Goal: Complete application form

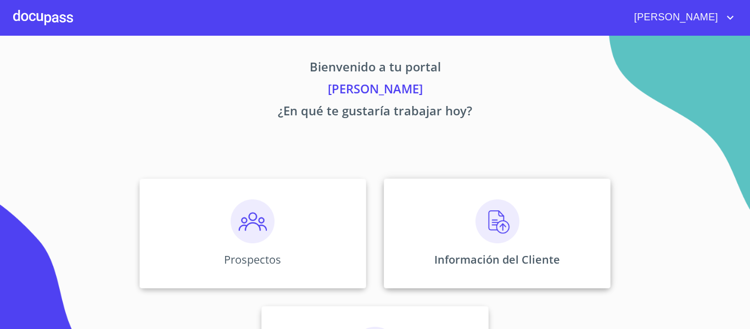
click at [486, 219] on img at bounding box center [498, 221] width 44 height 44
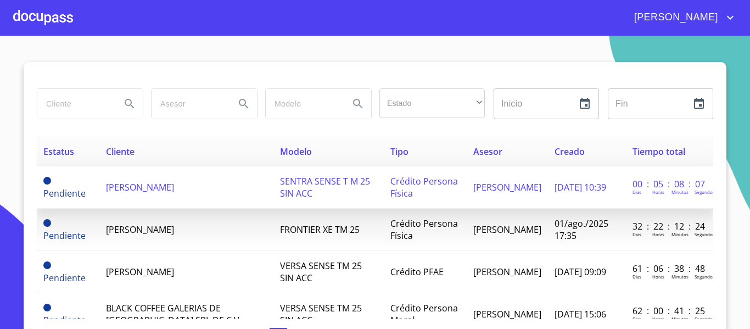
click at [174, 187] on span "[PERSON_NAME]" at bounding box center [140, 187] width 68 height 12
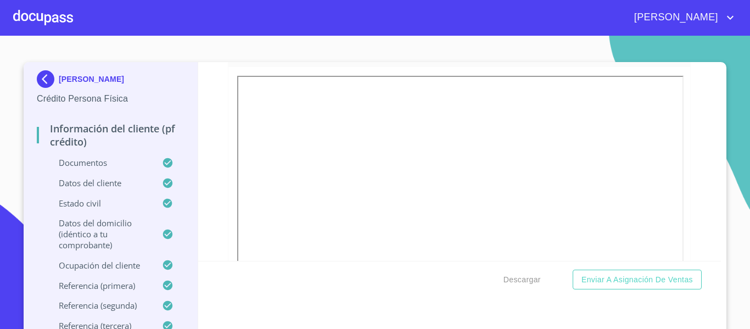
click at [229, 148] on div at bounding box center [460, 225] width 462 height 316
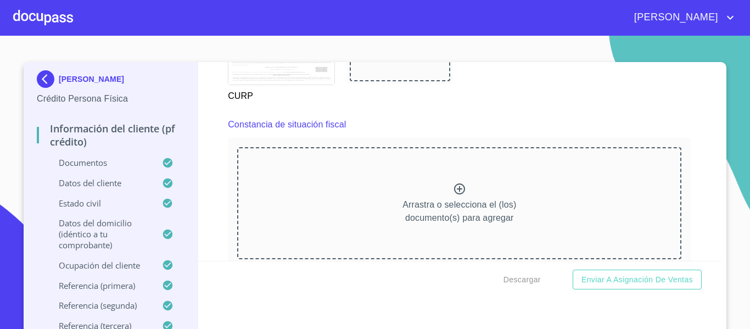
scroll to position [2912, 0]
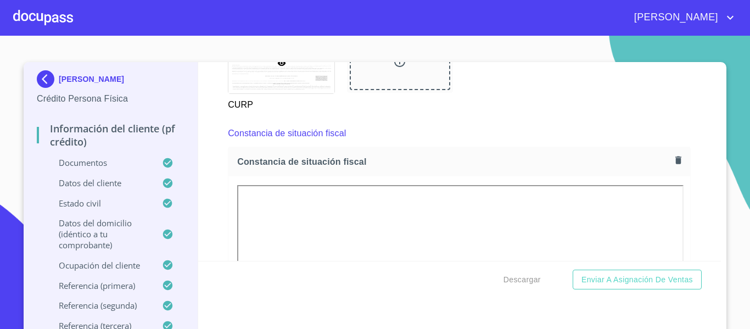
click at [213, 216] on div "Información del cliente (PF crédito) Documentos Documento de identificación.   …" at bounding box center [460, 161] width 524 height 199
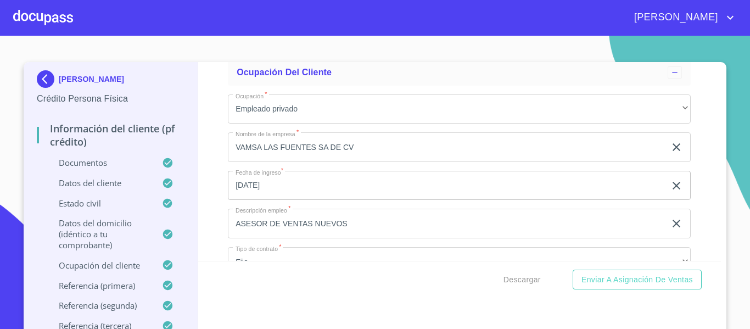
scroll to position [4835, 0]
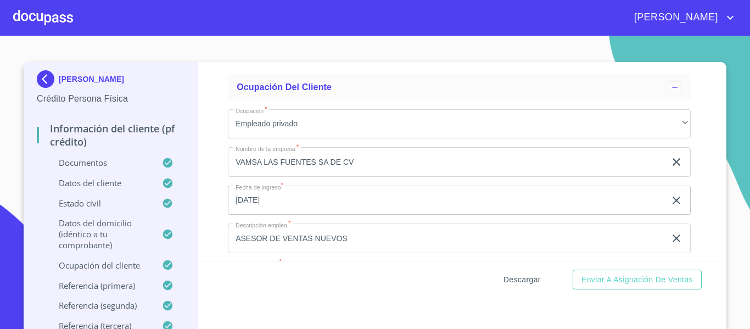
click at [520, 279] on span "Descargar" at bounding box center [522, 280] width 37 height 14
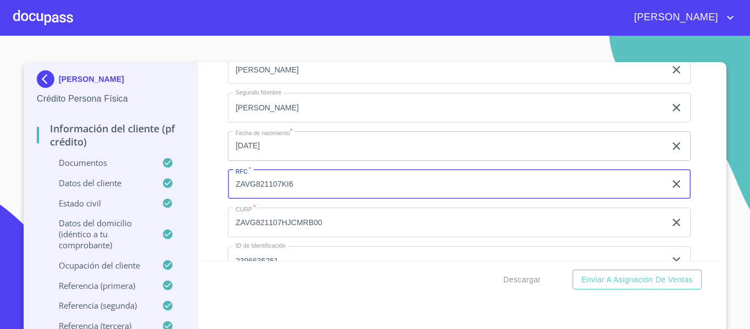
type input "ZAVG821107KI6"
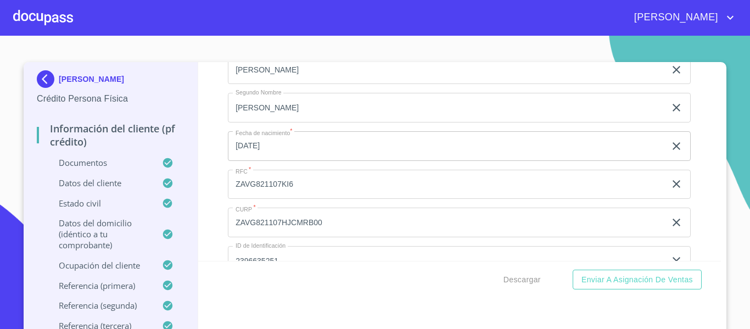
click at [216, 188] on div "Información del cliente (PF crédito) Documentos Documento de identificación.   …" at bounding box center [460, 161] width 524 height 199
click at [527, 277] on span "Descargar" at bounding box center [522, 280] width 37 height 14
